Goal: Information Seeking & Learning: Learn about a topic

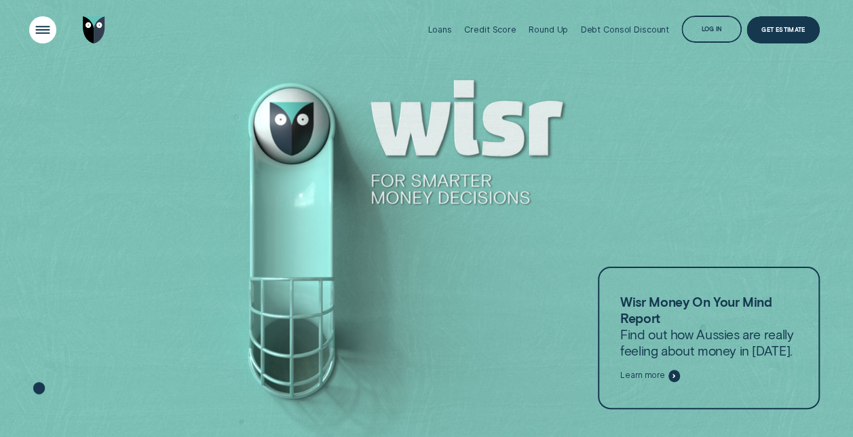
click at [29, 33] on div "Open Menu" at bounding box center [43, 30] width 38 height 38
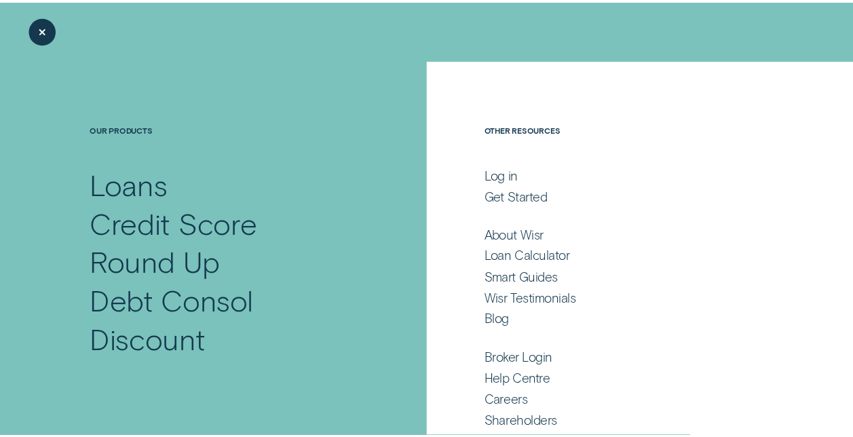
scroll to position [32, 0]
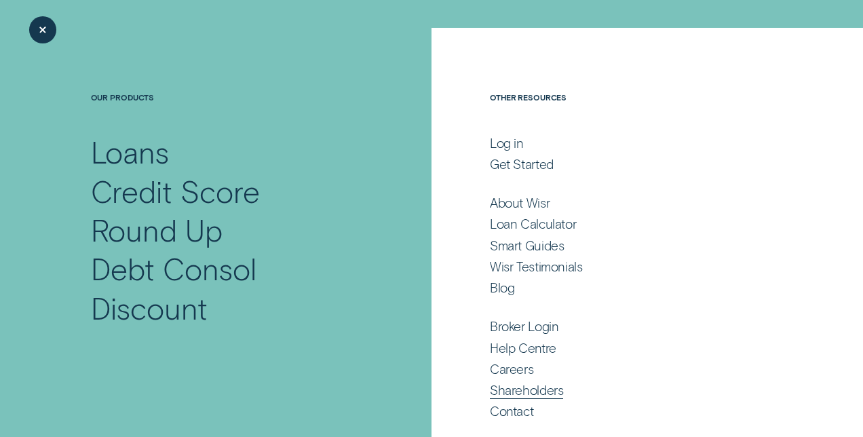
click at [523, 391] on div "Shareholders" at bounding box center [526, 390] width 73 height 16
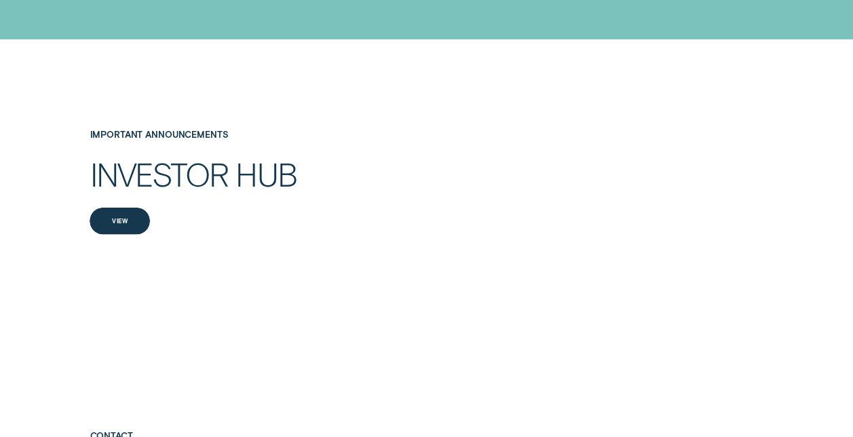
scroll to position [1846, 0]
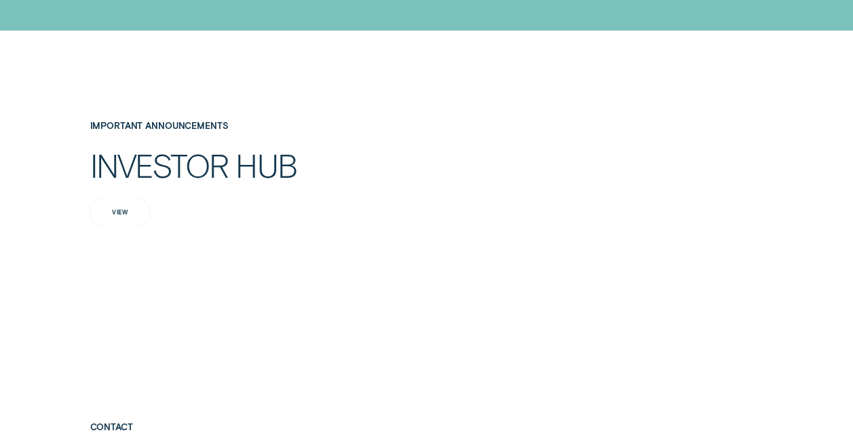
click at [124, 210] on div "View" at bounding box center [119, 212] width 15 height 5
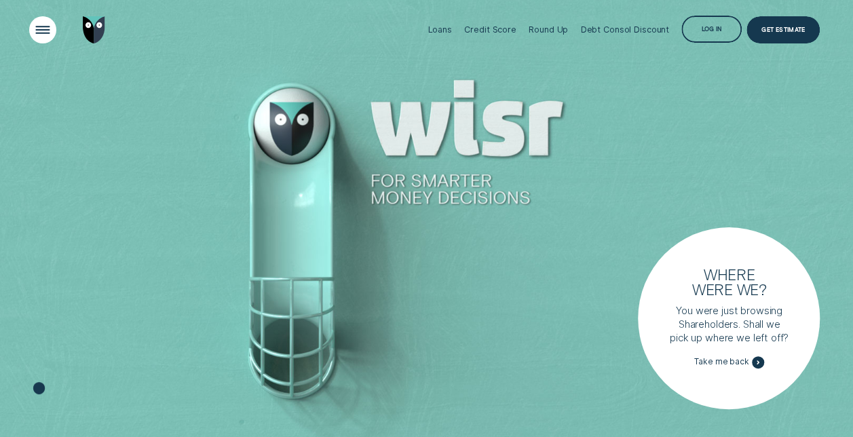
click at [45, 24] on div "Open Menu" at bounding box center [43, 30] width 38 height 38
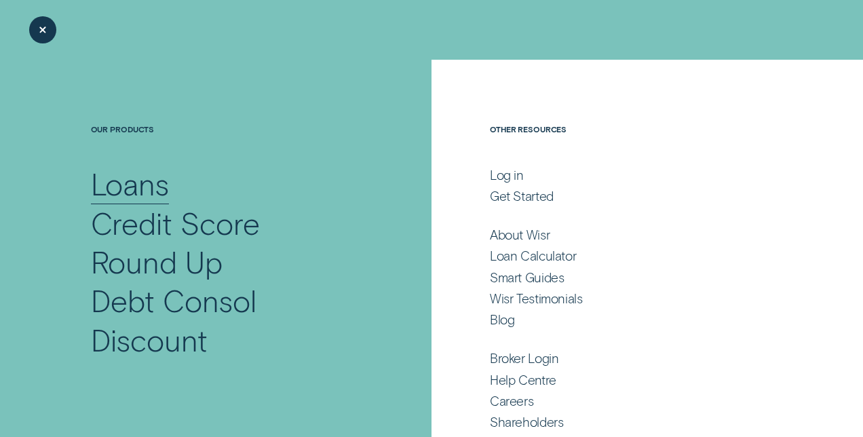
click at [157, 185] on div "Loans" at bounding box center [130, 183] width 79 height 39
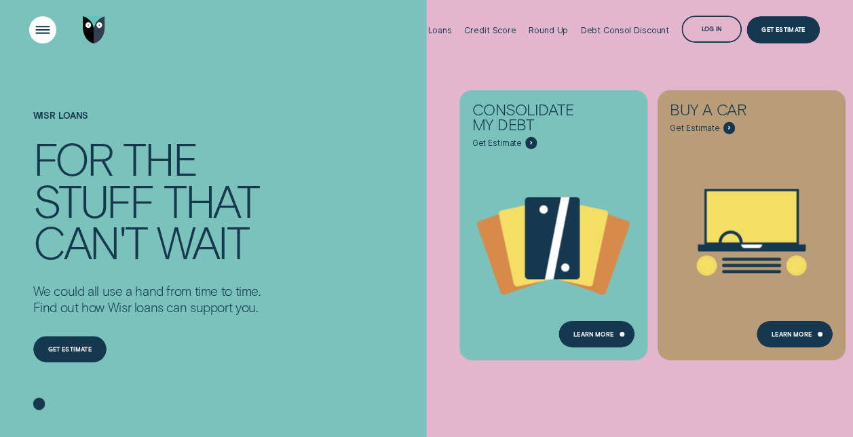
click at [31, 35] on div "Open Menu" at bounding box center [43, 30] width 38 height 38
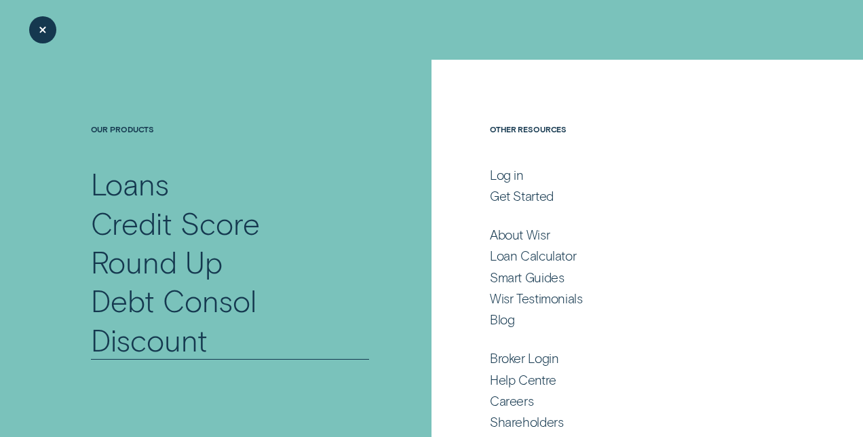
click at [140, 293] on div "Debt Consol Discount" at bounding box center [230, 320] width 278 height 78
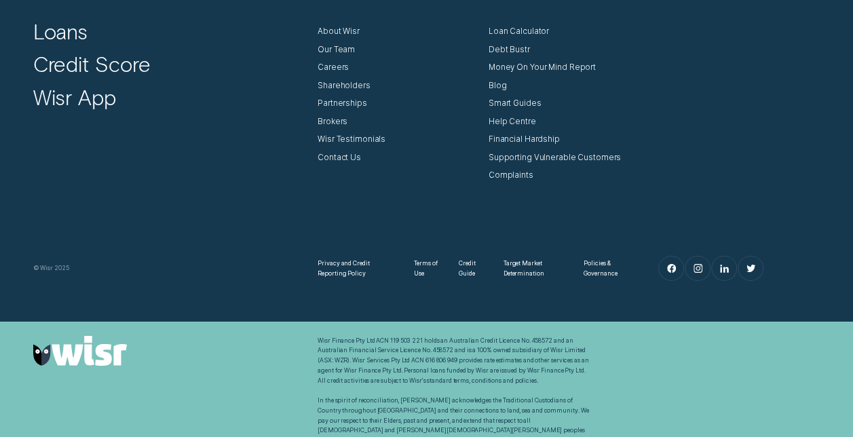
scroll to position [2259, 0]
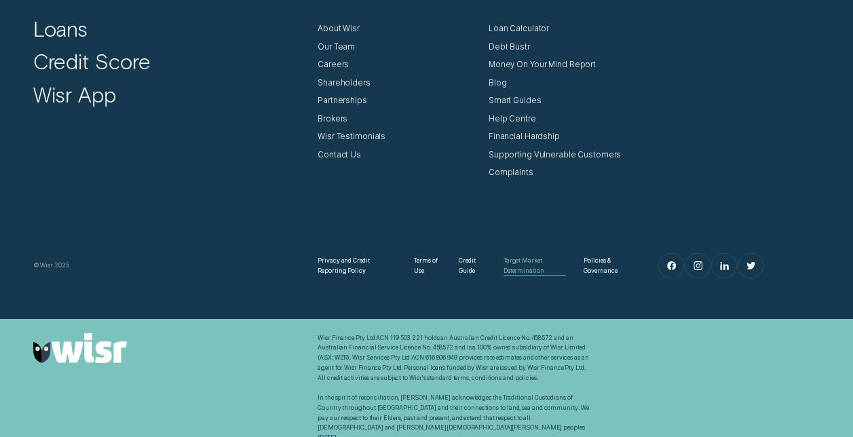
click at [513, 256] on div "Target Market Determination" at bounding box center [535, 266] width 62 height 20
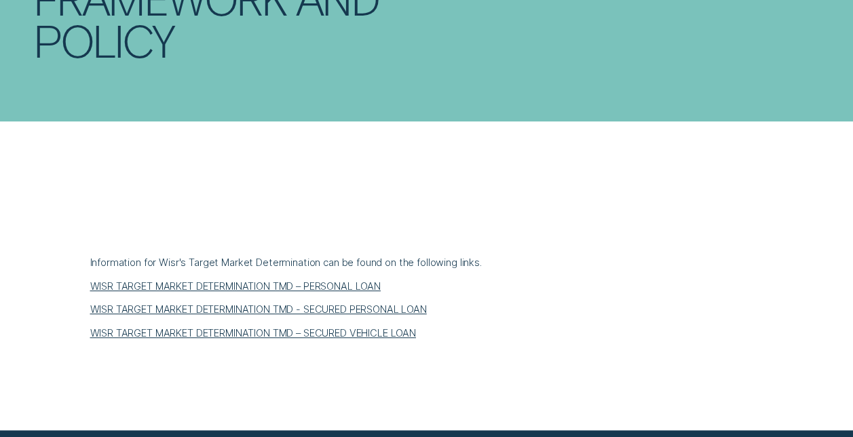
scroll to position [353, 0]
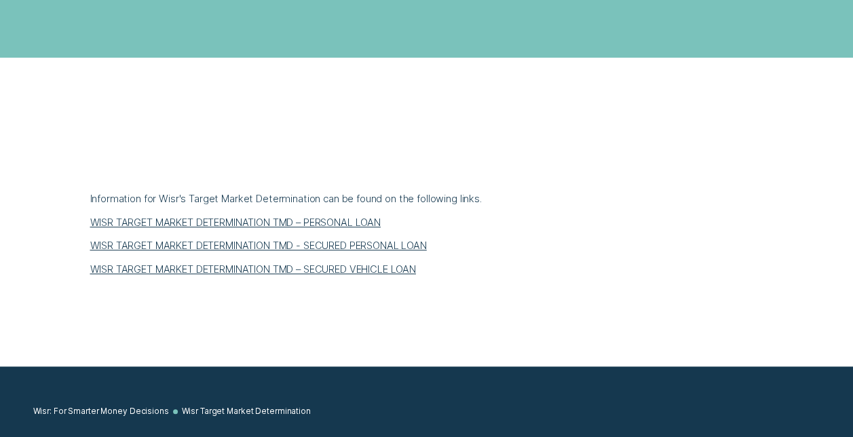
click at [312, 217] on link "WISR TARGET MARKET DETERMINATION TMD – PERSONAL LOAN" at bounding box center [235, 222] width 290 height 12
click at [394, 269] on link "WISR TARGET MARKET DETERMINATION TMD – SECURED VEHICLE LOAN" at bounding box center [253, 269] width 326 height 12
